Goal: Transaction & Acquisition: Purchase product/service

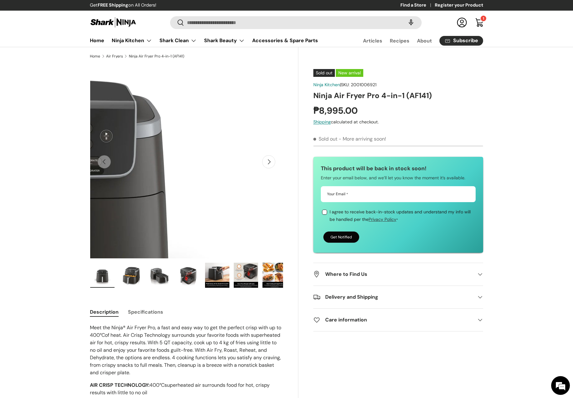
scroll to position [1, 0]
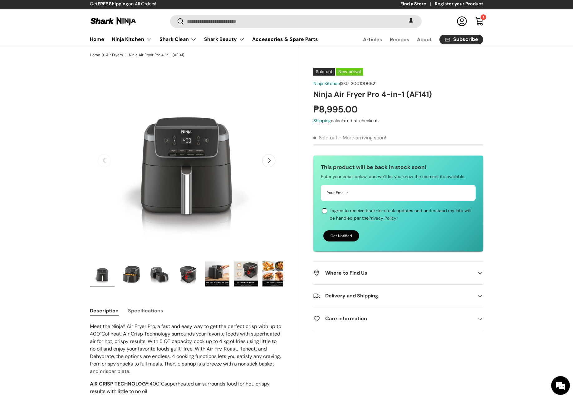
click at [269, 160] on button "Next" at bounding box center [268, 160] width 13 height 13
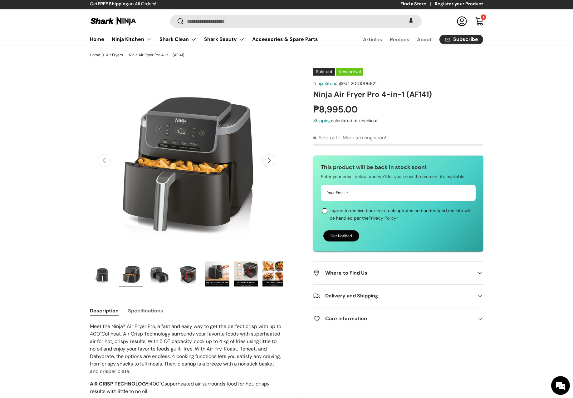
click at [269, 160] on button "Next" at bounding box center [268, 160] width 13 height 13
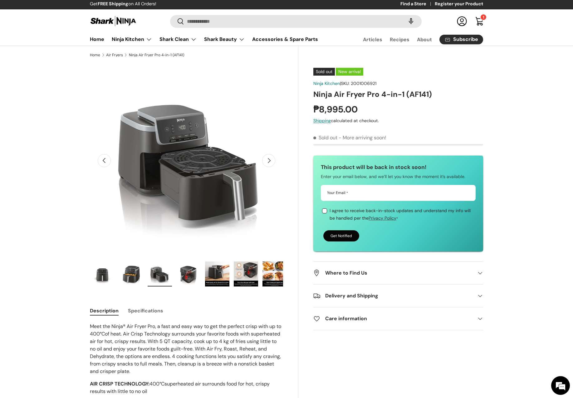
scroll to position [0, 393]
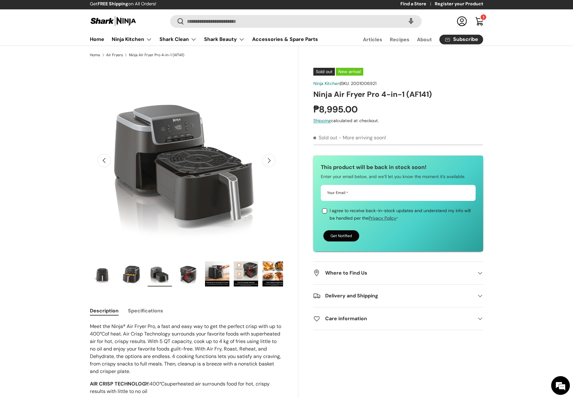
click at [269, 160] on button "Next" at bounding box center [268, 160] width 13 height 13
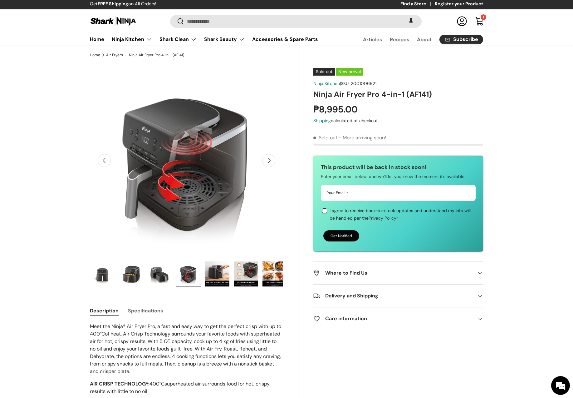
scroll to position [0, 0]
click at [483, 21] on link "Cart 1 1 item" at bounding box center [480, 21] width 14 height 14
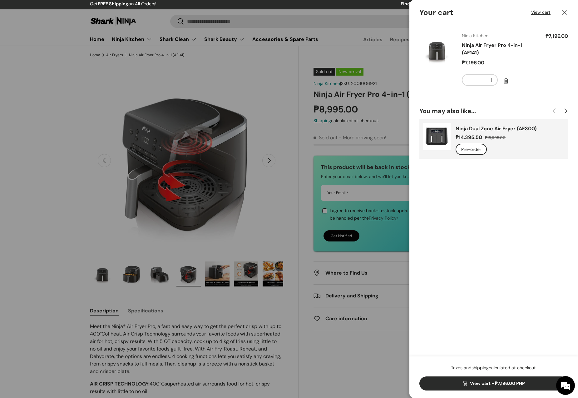
click at [368, 19] on div at bounding box center [289, 199] width 578 height 398
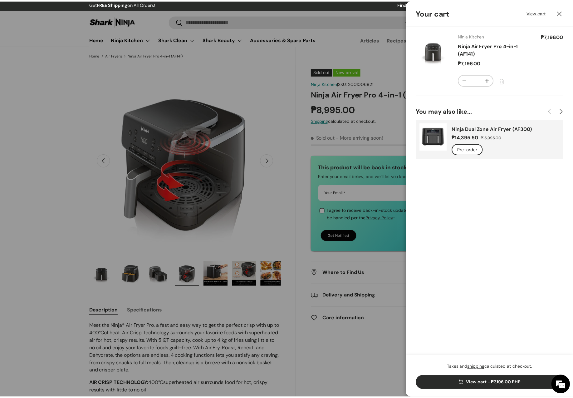
scroll to position [1, 0]
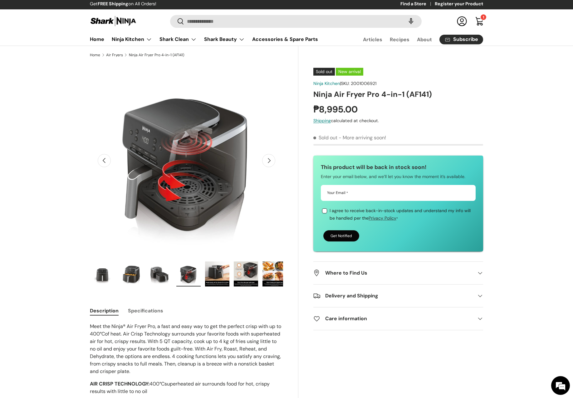
click at [479, 13] on store-header "Search Search Reset Log in Cart 1 1 item Menu Home Ninja Kitchen Back Ninja Kit…" at bounding box center [286, 27] width 573 height 37
click at [478, 16] on link "Cart 1 1 item" at bounding box center [480, 21] width 14 height 14
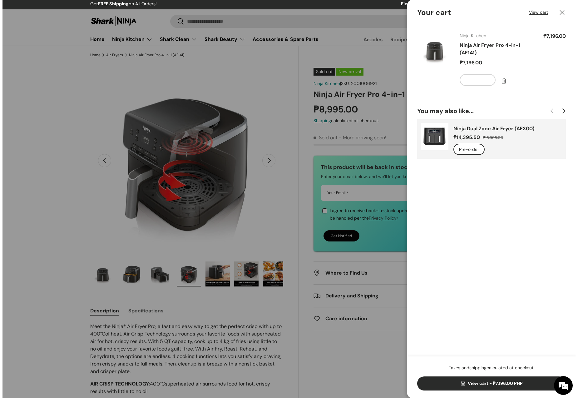
scroll to position [0, 0]
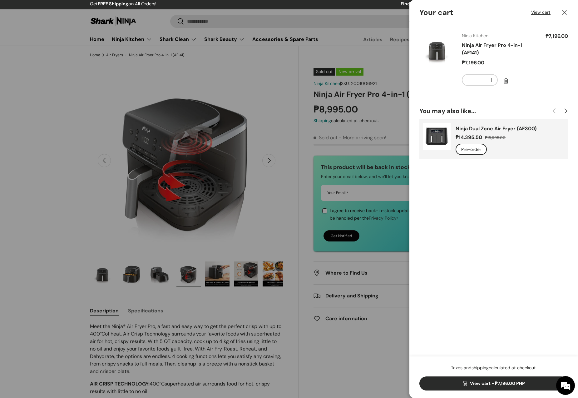
click at [486, 382] on link "View cart - ₱7,196.00 PHP" at bounding box center [493, 383] width 149 height 14
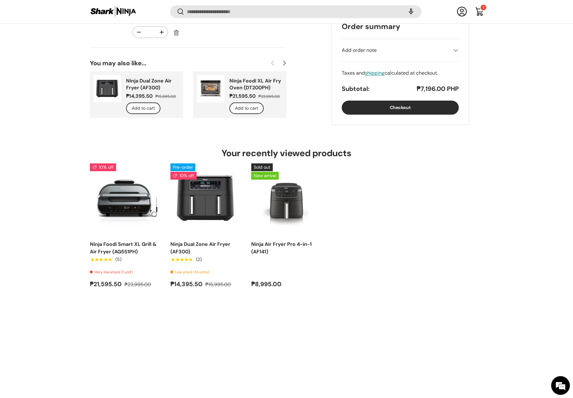
click at [389, 112] on button "Checkout" at bounding box center [400, 108] width 117 height 14
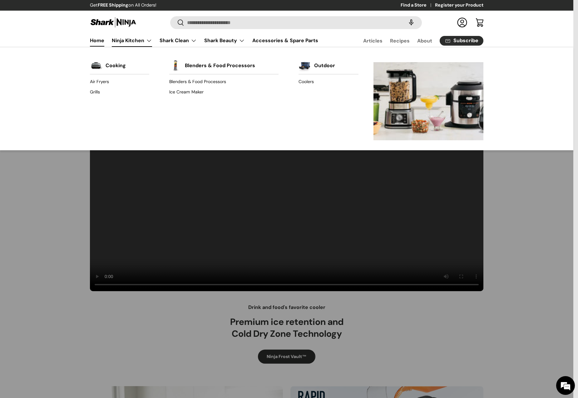
click at [124, 37] on link "Ninja Kitchen" at bounding box center [132, 40] width 40 height 12
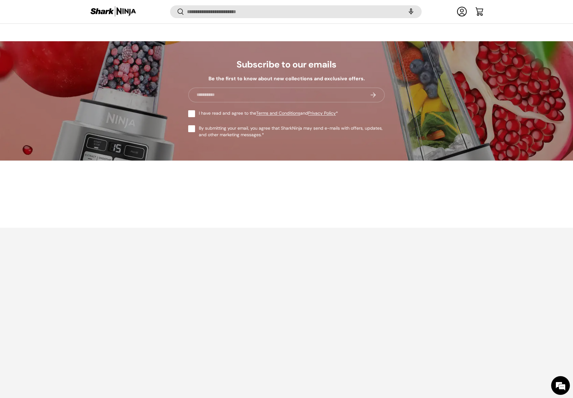
scroll to position [2658, 0]
